Goal: Navigation & Orientation: Understand site structure

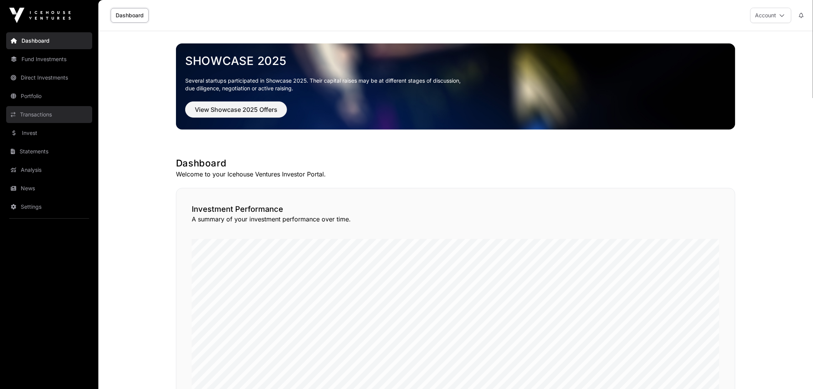
drag, startPoint x: 51, startPoint y: 90, endPoint x: 67, endPoint y: 106, distance: 22.8
click at [51, 90] on link "Portfolio" at bounding box center [49, 96] width 86 height 17
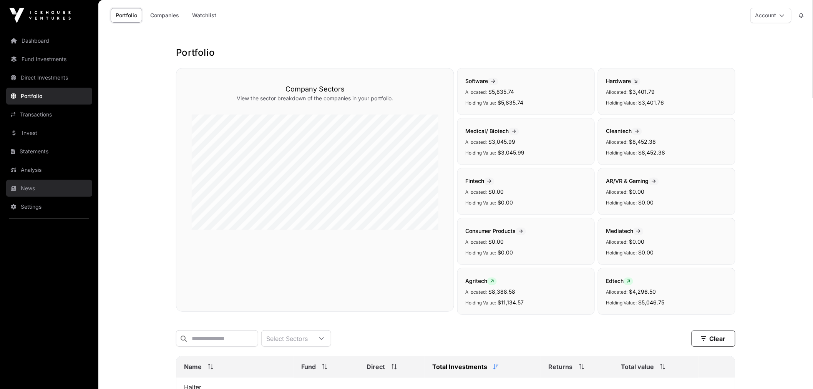
click at [43, 189] on link "News" at bounding box center [49, 188] width 86 height 17
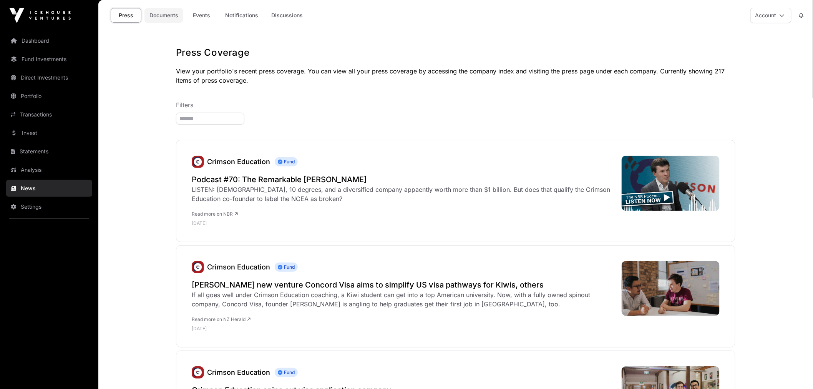
click at [168, 17] on link "Documents" at bounding box center [164, 15] width 39 height 15
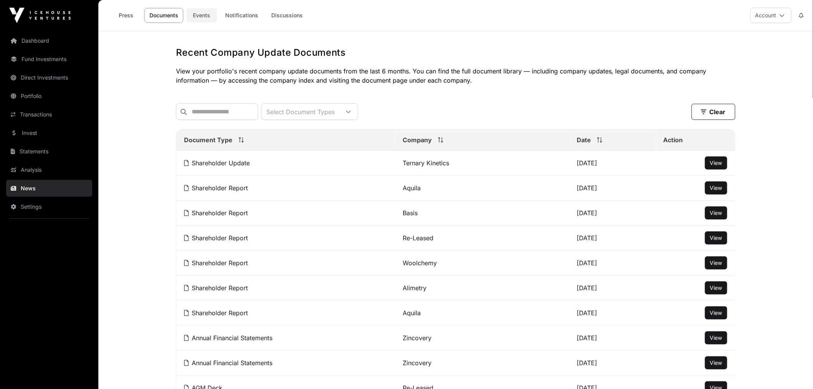
click at [208, 17] on link "Events" at bounding box center [201, 15] width 31 height 15
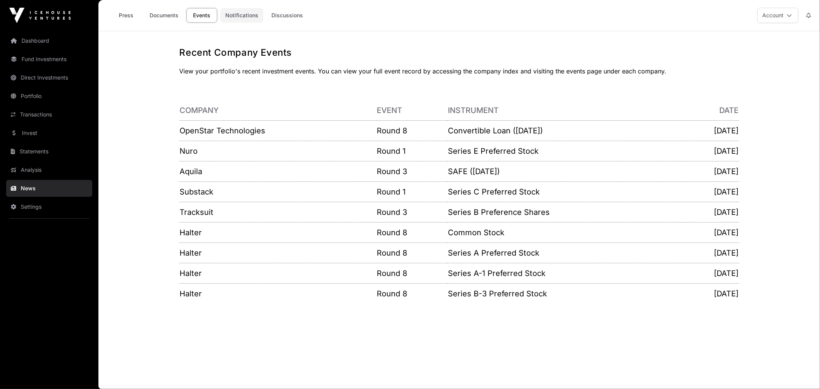
click at [246, 16] on link "Notifications" at bounding box center [241, 15] width 43 height 15
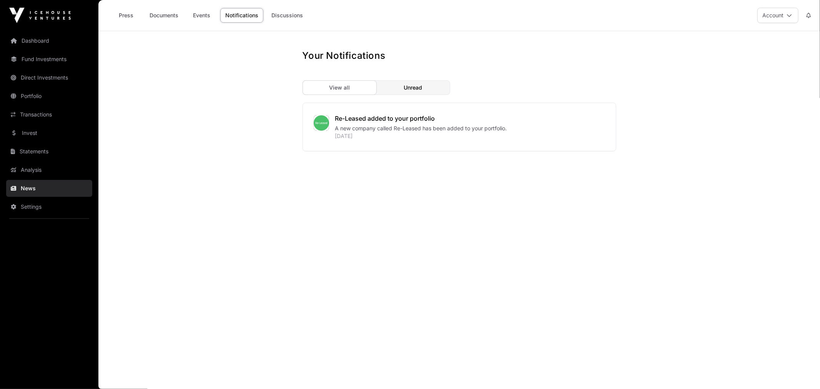
click at [413, 90] on span "Unread" at bounding box center [413, 88] width 18 height 8
click at [354, 85] on div "View all" at bounding box center [339, 88] width 73 height 14
click at [277, 20] on link "Discussions" at bounding box center [287, 15] width 42 height 15
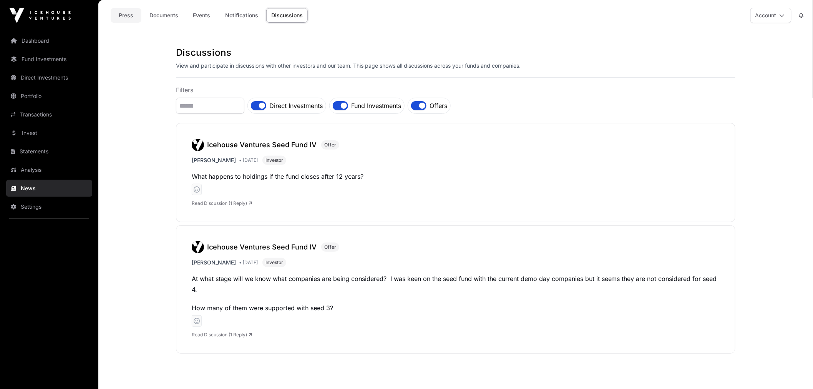
click at [137, 19] on link "Press" at bounding box center [126, 15] width 31 height 15
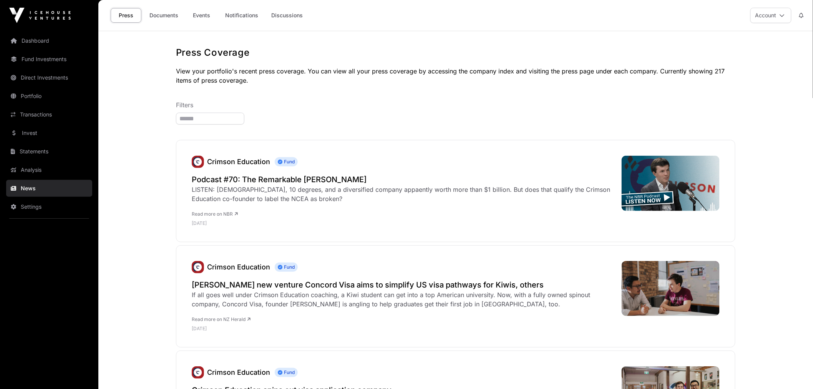
drag, startPoint x: 146, startPoint y: 267, endPoint x: 143, endPoint y: 78, distance: 189.5
click at [52, 55] on link "Fund Investments" at bounding box center [49, 59] width 86 height 17
